Goal: Find specific page/section: Find specific page/section

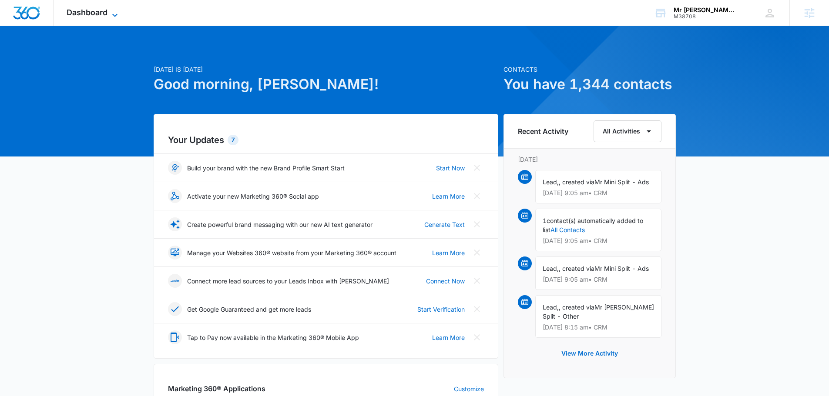
click at [99, 17] on span "Dashboard" at bounding box center [87, 12] width 41 height 9
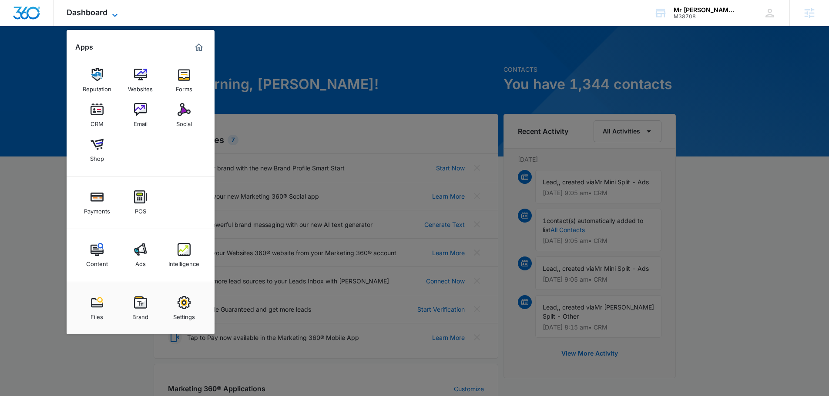
click at [117, 13] on icon at bounding box center [115, 15] width 10 height 10
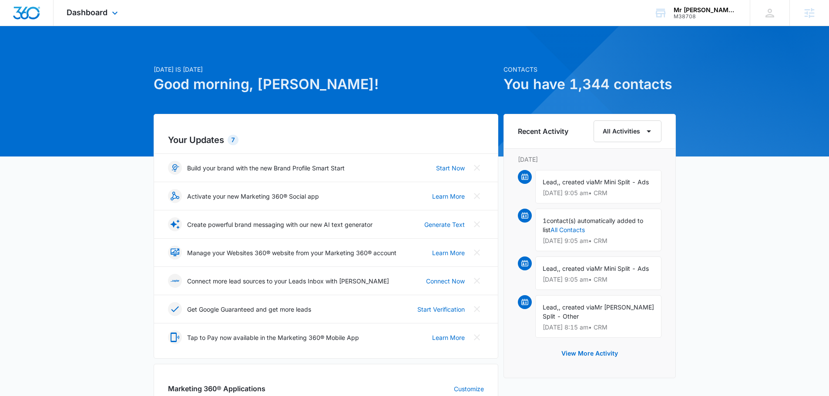
click at [110, 5] on div "Dashboard Apps Reputation Websites Forms CRM Email Social Shop Payments POS Con…" at bounding box center [94, 13] width 80 height 26
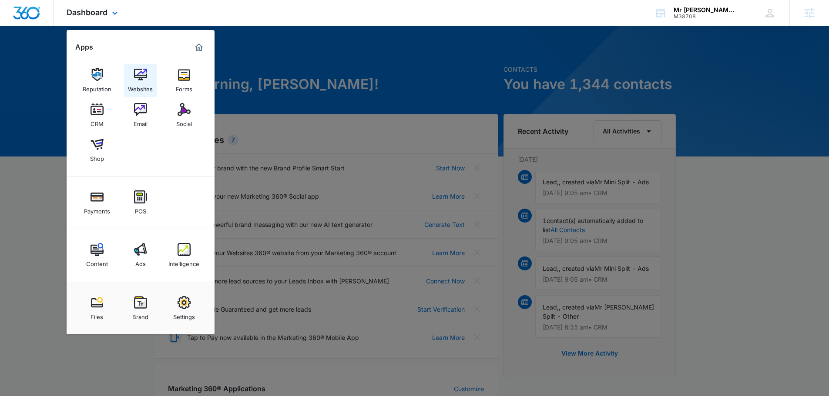
click at [144, 74] on img at bounding box center [140, 74] width 13 height 13
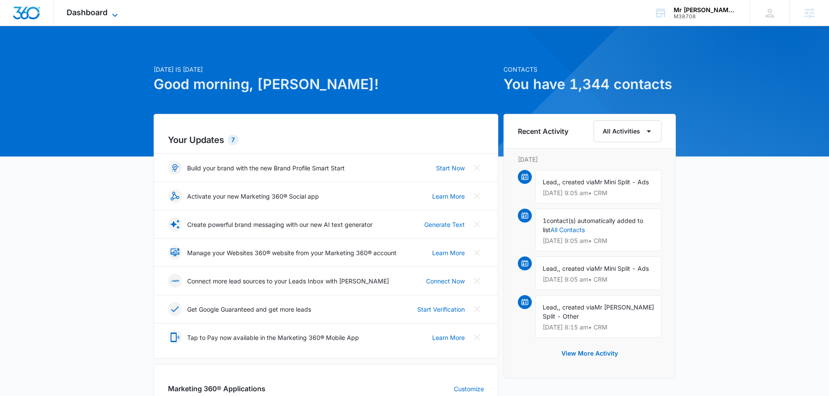
click at [115, 14] on icon at bounding box center [115, 15] width 10 height 10
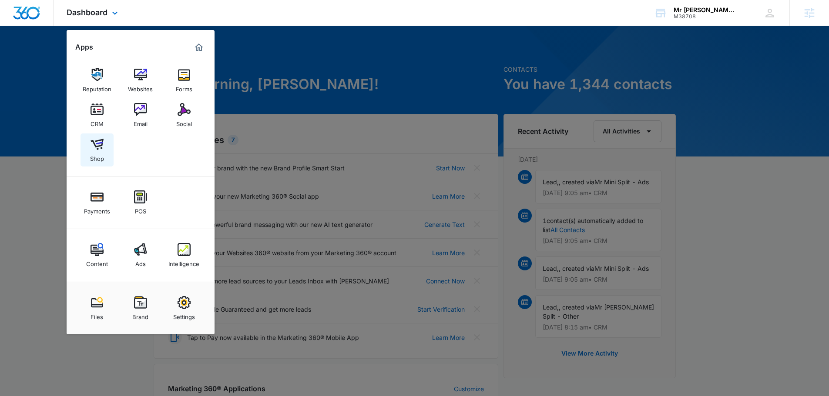
click at [103, 155] on div "Shop" at bounding box center [97, 156] width 14 height 11
